Goal: Task Accomplishment & Management: Use online tool/utility

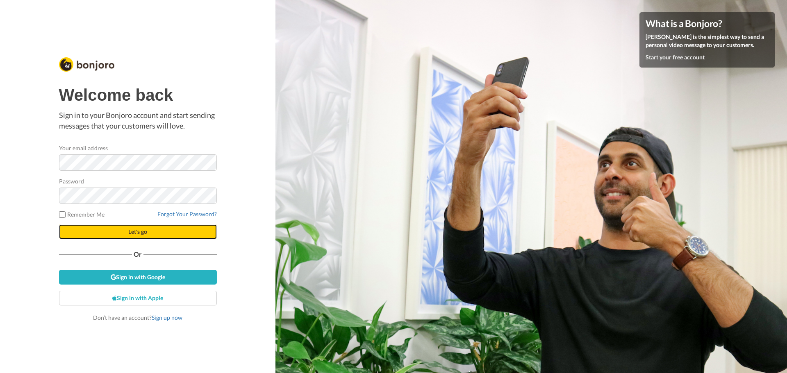
click at [129, 227] on button "Let's go" at bounding box center [138, 232] width 158 height 15
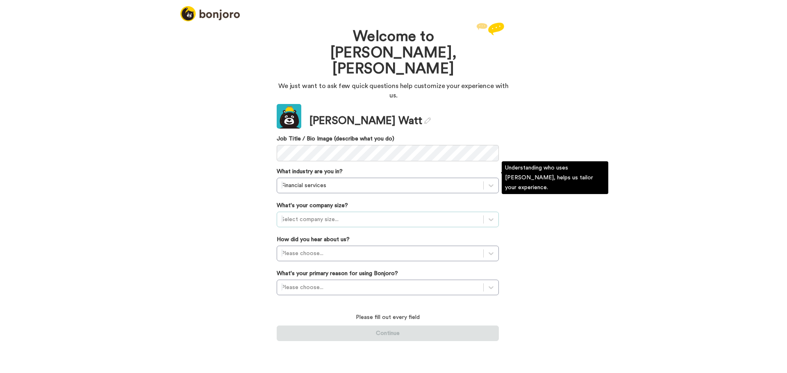
click at [346, 215] on div at bounding box center [380, 220] width 198 height 10
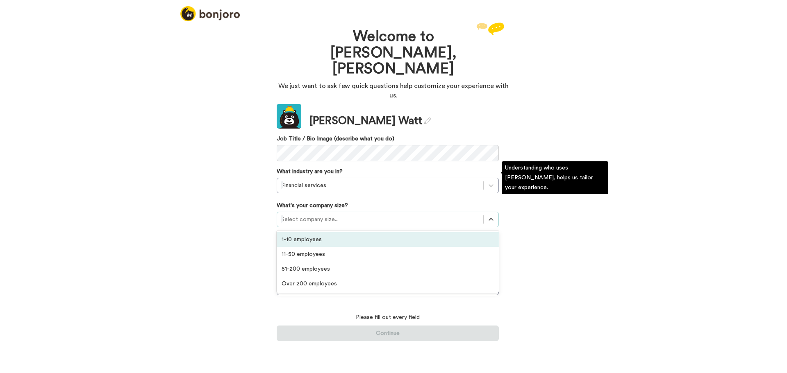
click at [320, 232] on div "1-10 employees" at bounding box center [388, 239] width 222 height 15
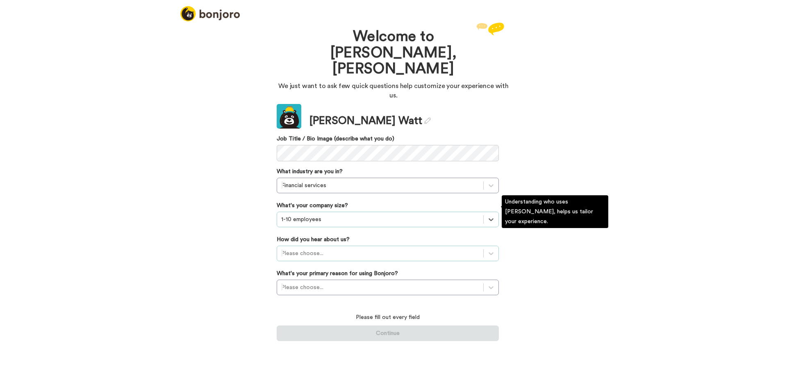
click at [332, 249] on div at bounding box center [380, 254] width 198 height 10
click at [220, 209] on div "Welcome to Bonjoro, Lara We just want to ask few quick questions help customize…" at bounding box center [393, 196] width 787 height 353
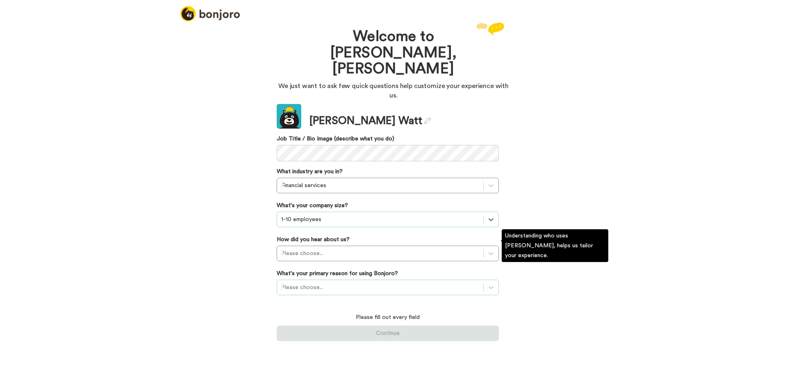
click at [328, 283] on div at bounding box center [380, 288] width 198 height 10
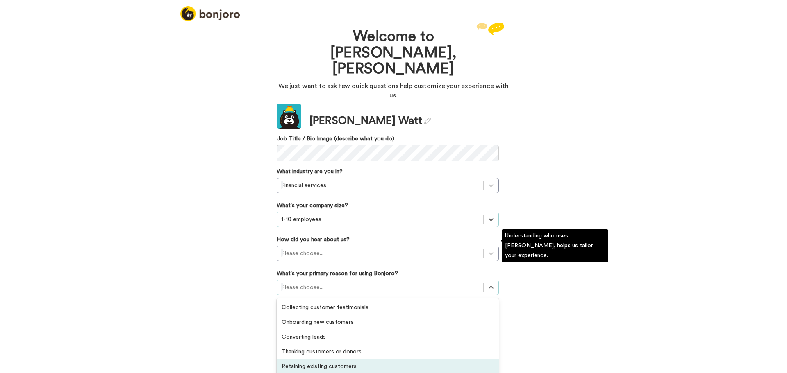
click at [340, 359] on div "Retaining existing customers" at bounding box center [388, 366] width 222 height 15
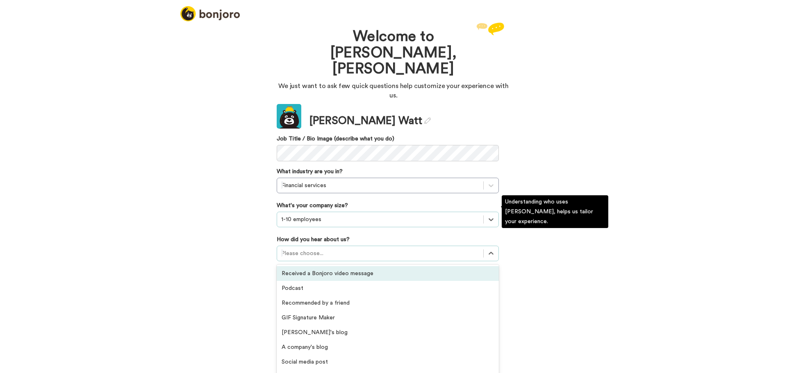
click at [342, 247] on div "Please choose..." at bounding box center [380, 253] width 206 height 13
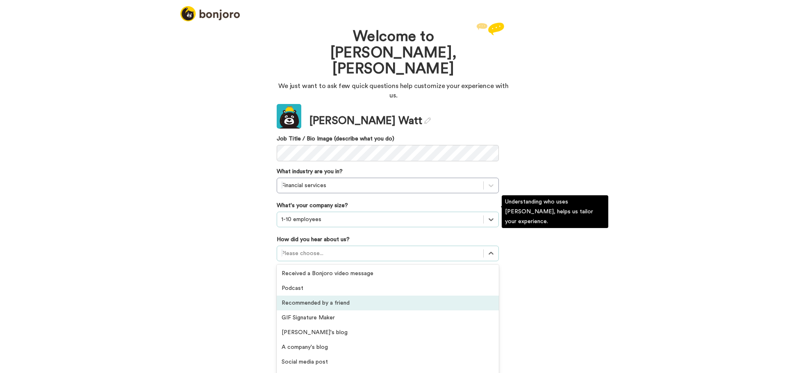
click at [345, 296] on div "Recommended by a friend" at bounding box center [388, 303] width 222 height 15
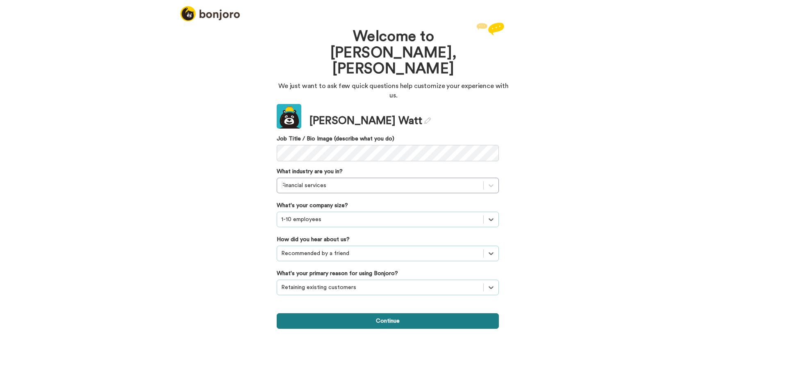
click at [373, 314] on button "Continue" at bounding box center [388, 322] width 222 height 16
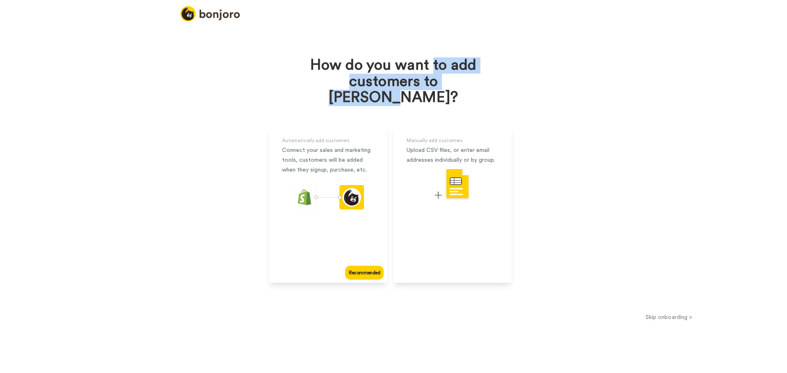
drag, startPoint x: 432, startPoint y: 61, endPoint x: 471, endPoint y: 82, distance: 44.7
click at [471, 82] on h1 "How do you want to add customers to Bonjoro?" at bounding box center [393, 81] width 184 height 49
click at [474, 77] on h1 "How do you want to add customers to Bonjoro?" at bounding box center [393, 81] width 184 height 49
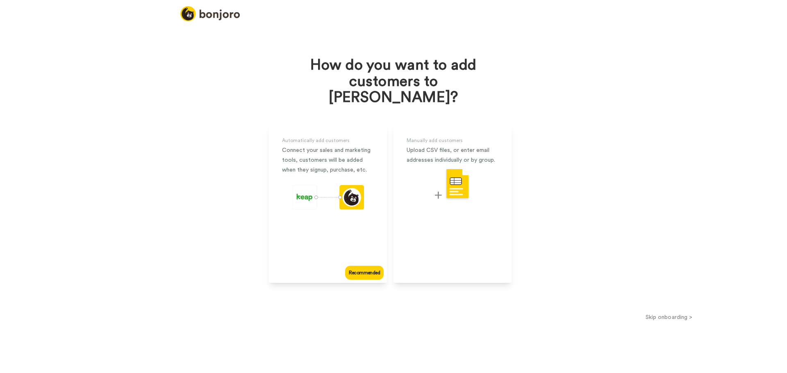
click at [673, 313] on button "Skip onboarding >" at bounding box center [669, 317] width 236 height 9
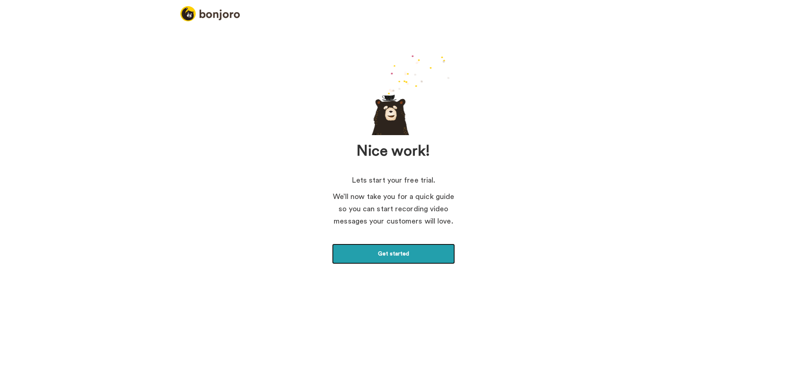
click at [416, 255] on link "Get started" at bounding box center [393, 254] width 123 height 20
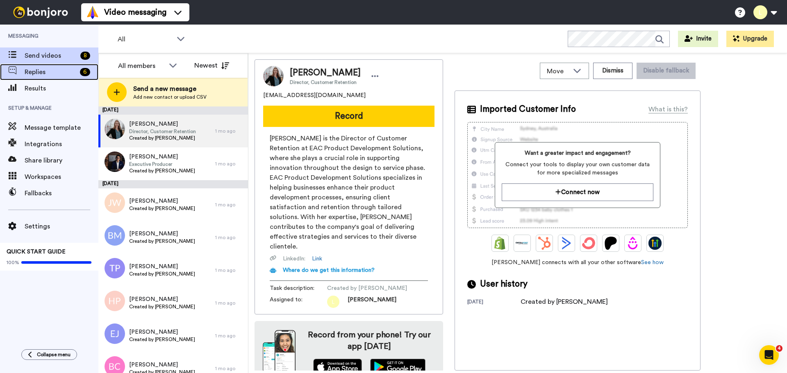
click at [52, 70] on span "Replies" at bounding box center [51, 72] width 52 height 10
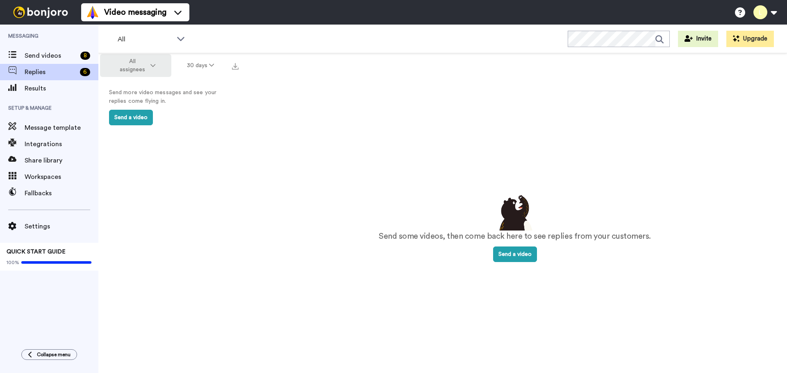
click at [151, 65] on icon at bounding box center [152, 66] width 5 height 6
click at [204, 71] on button "30 days" at bounding box center [200, 65] width 59 height 15
click at [198, 182] on li "All time" at bounding box center [201, 186] width 57 height 15
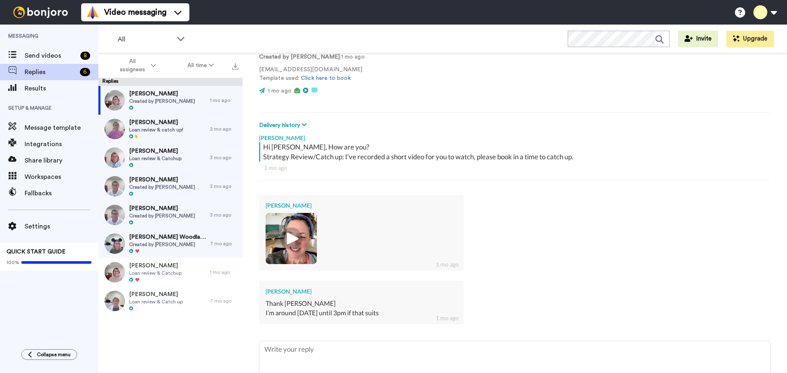
scroll to position [117, 0]
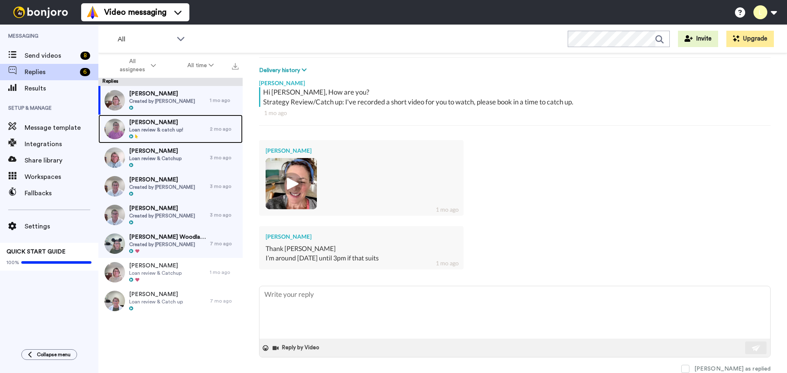
click at [162, 128] on span "Loan review & catch up!" at bounding box center [156, 130] width 54 height 7
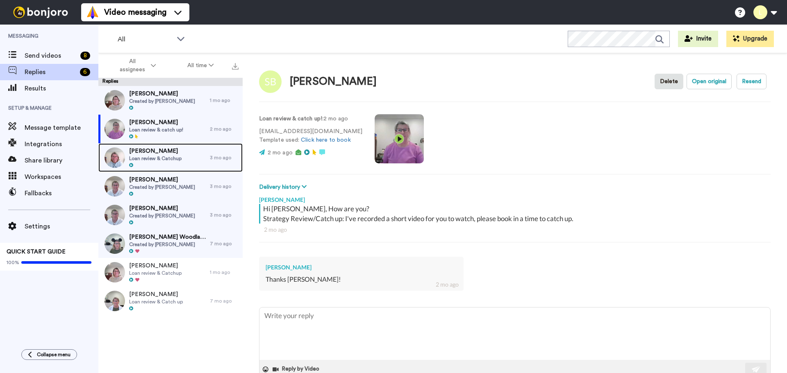
click at [167, 156] on span "Loan review & Catchup" at bounding box center [155, 158] width 52 height 7
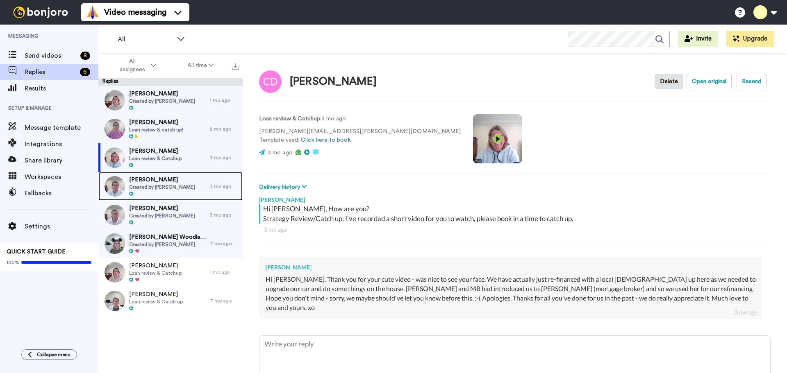
click at [165, 192] on div at bounding box center [162, 194] width 66 height 6
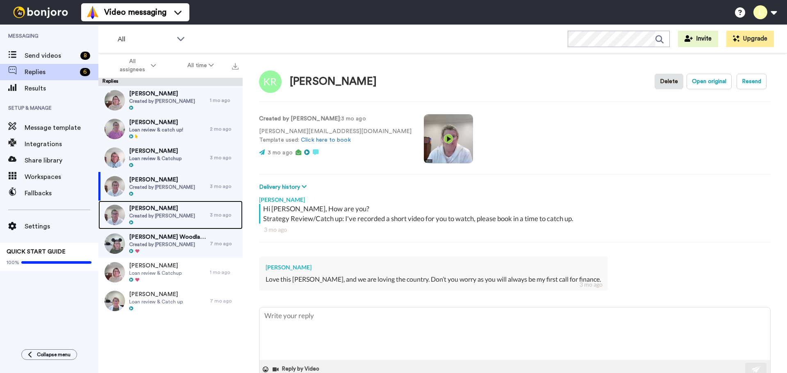
click at [164, 210] on span "Cathy Parker" at bounding box center [162, 208] width 66 height 8
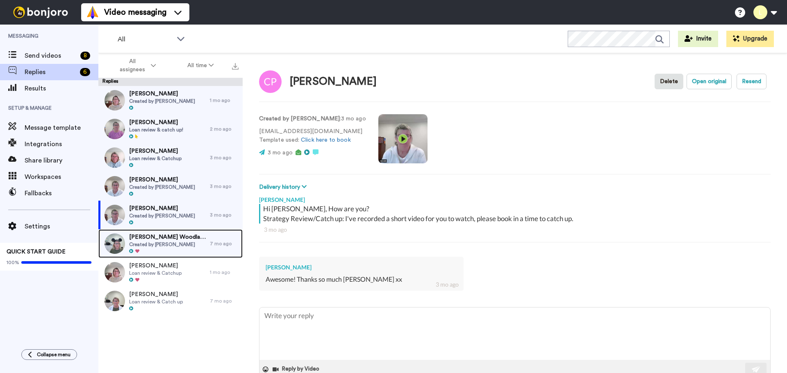
click at [170, 239] on span "Renita Woodlands" at bounding box center [167, 237] width 77 height 8
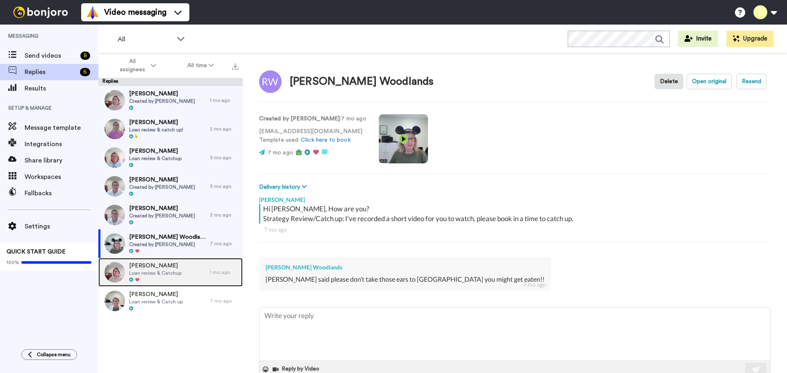
click at [181, 270] on div "Robert Sibug Loan review & Catchup" at bounding box center [153, 272] width 111 height 29
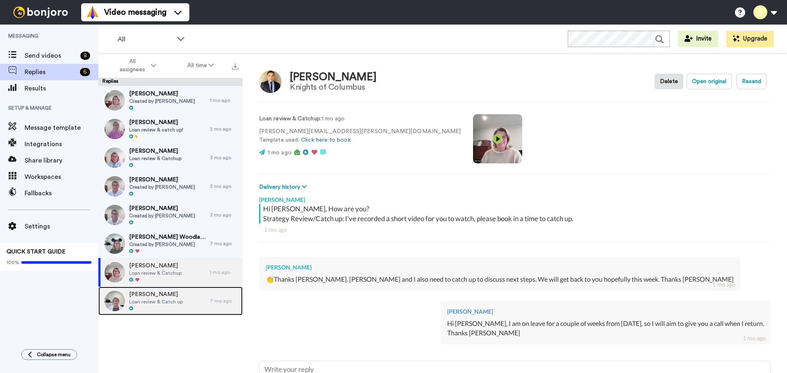
click at [170, 295] on span "Kristy Baker" at bounding box center [156, 295] width 54 height 8
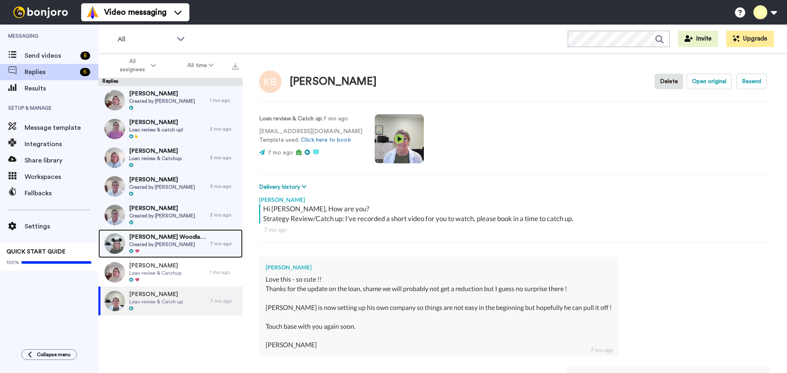
click at [162, 242] on span "Created by [PERSON_NAME]" at bounding box center [167, 244] width 77 height 7
type textarea "x"
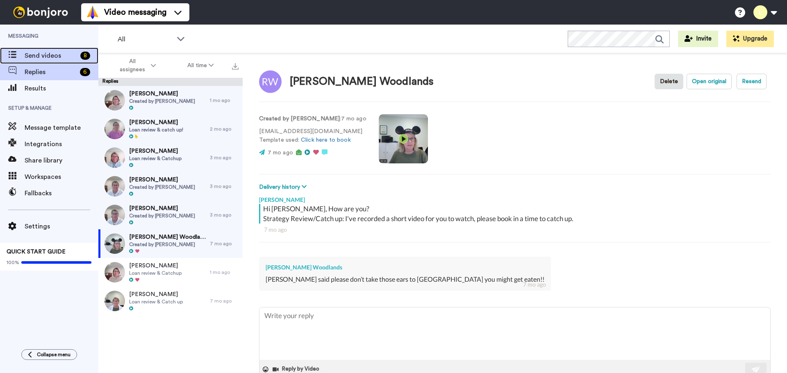
click at [60, 53] on span "Send videos" at bounding box center [51, 56] width 52 height 10
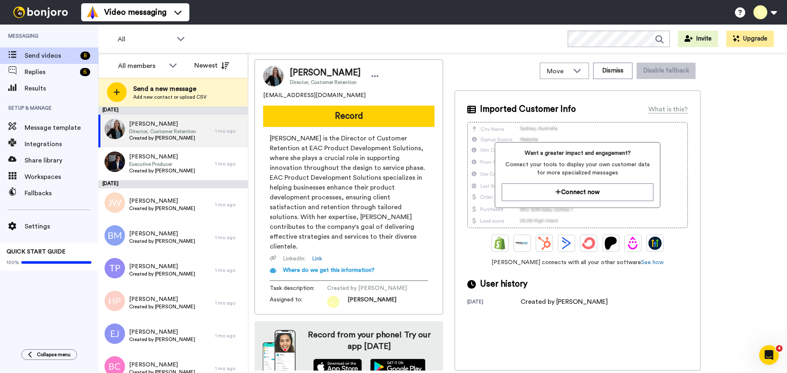
click at [275, 34] on div "All WORKSPACES View all All Default Task List + Add a new workspace Invite Upgr…" at bounding box center [442, 39] width 688 height 29
